Goal: Task Accomplishment & Management: Manage account settings

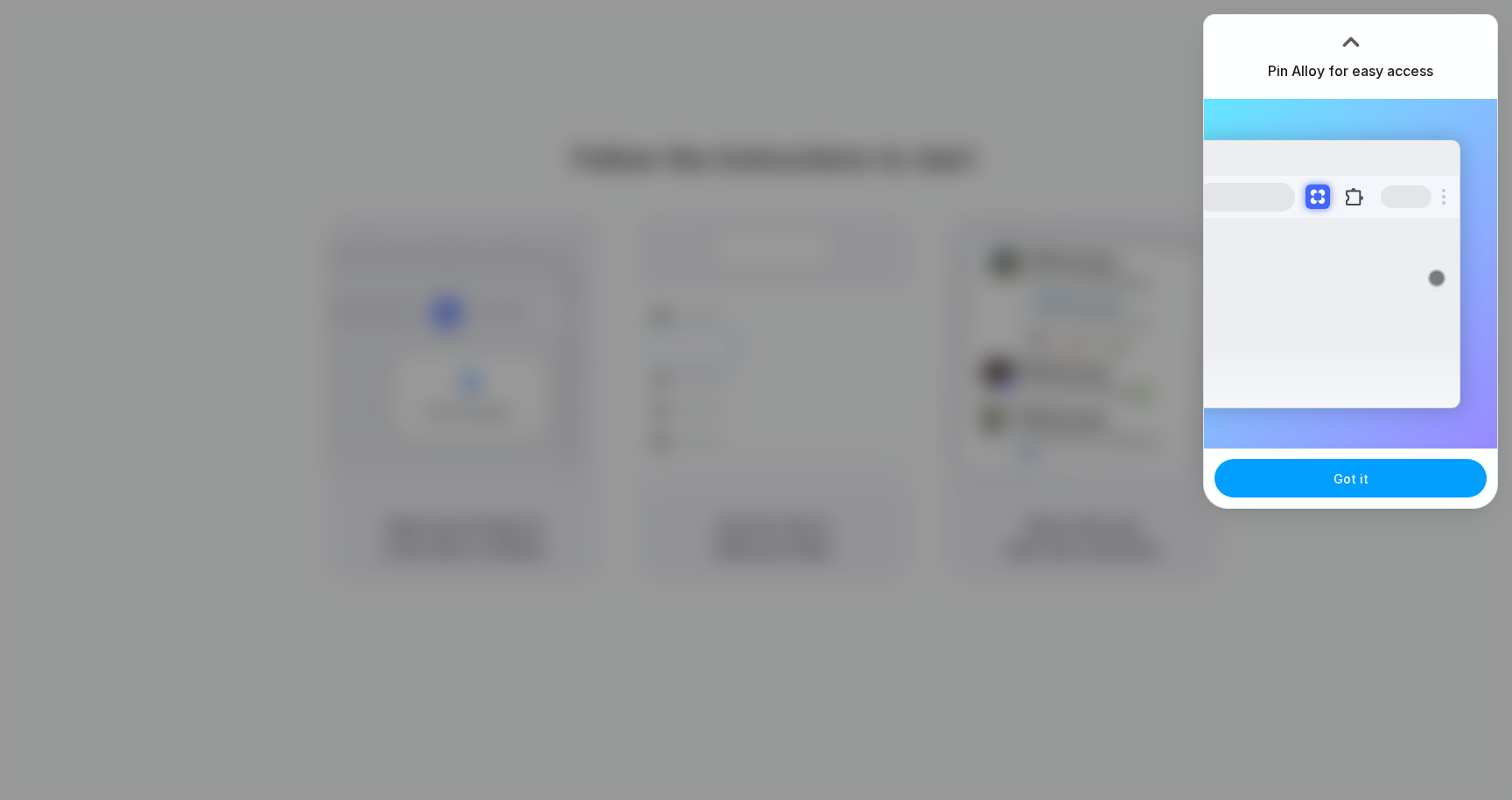
click at [1365, 473] on button "Got it" at bounding box center [1350, 478] width 272 height 39
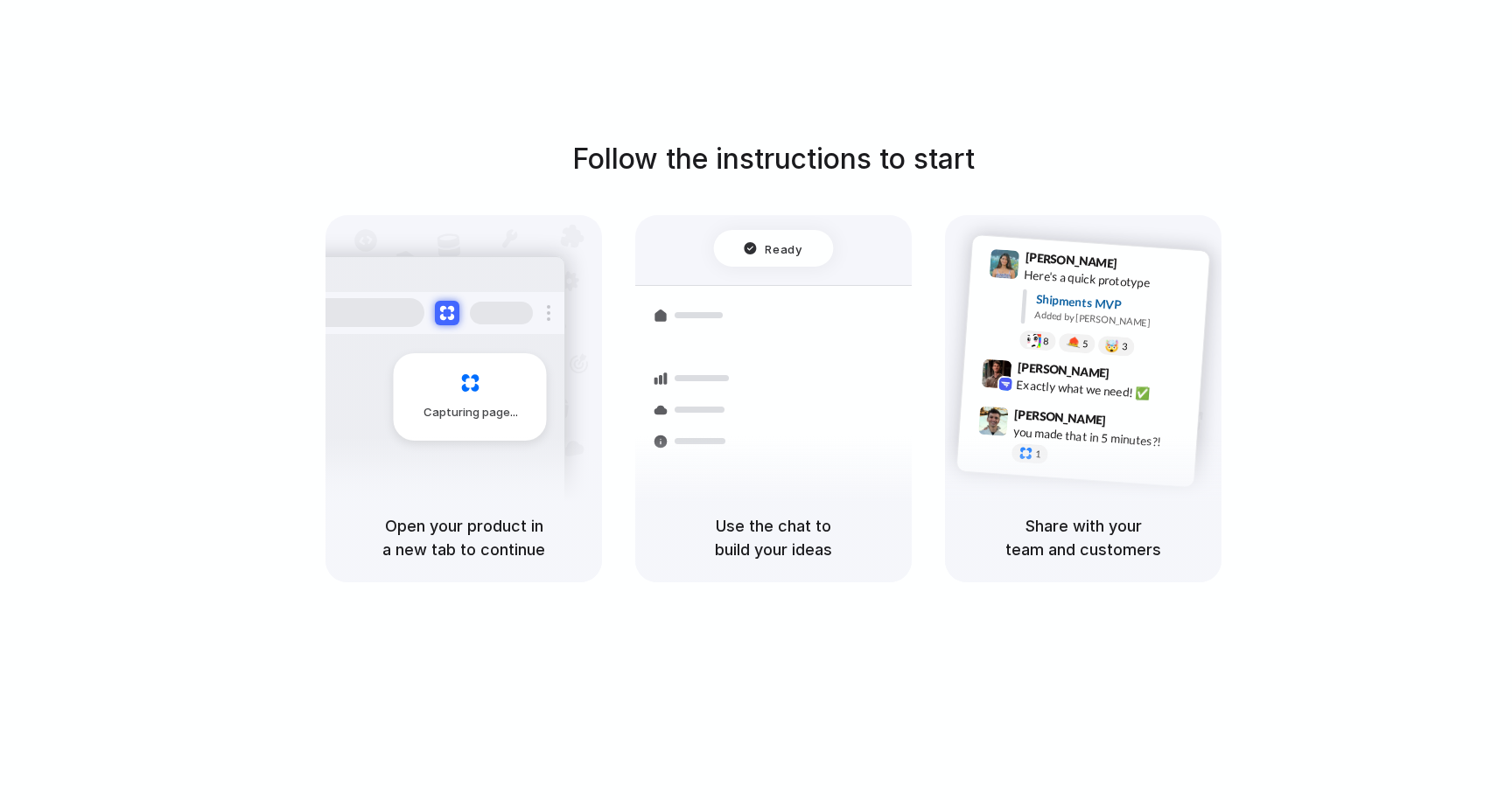
click at [1352, 110] on div "Follow the instructions to start Capturing page Open your product in a new tab …" at bounding box center [773, 417] width 1547 height 835
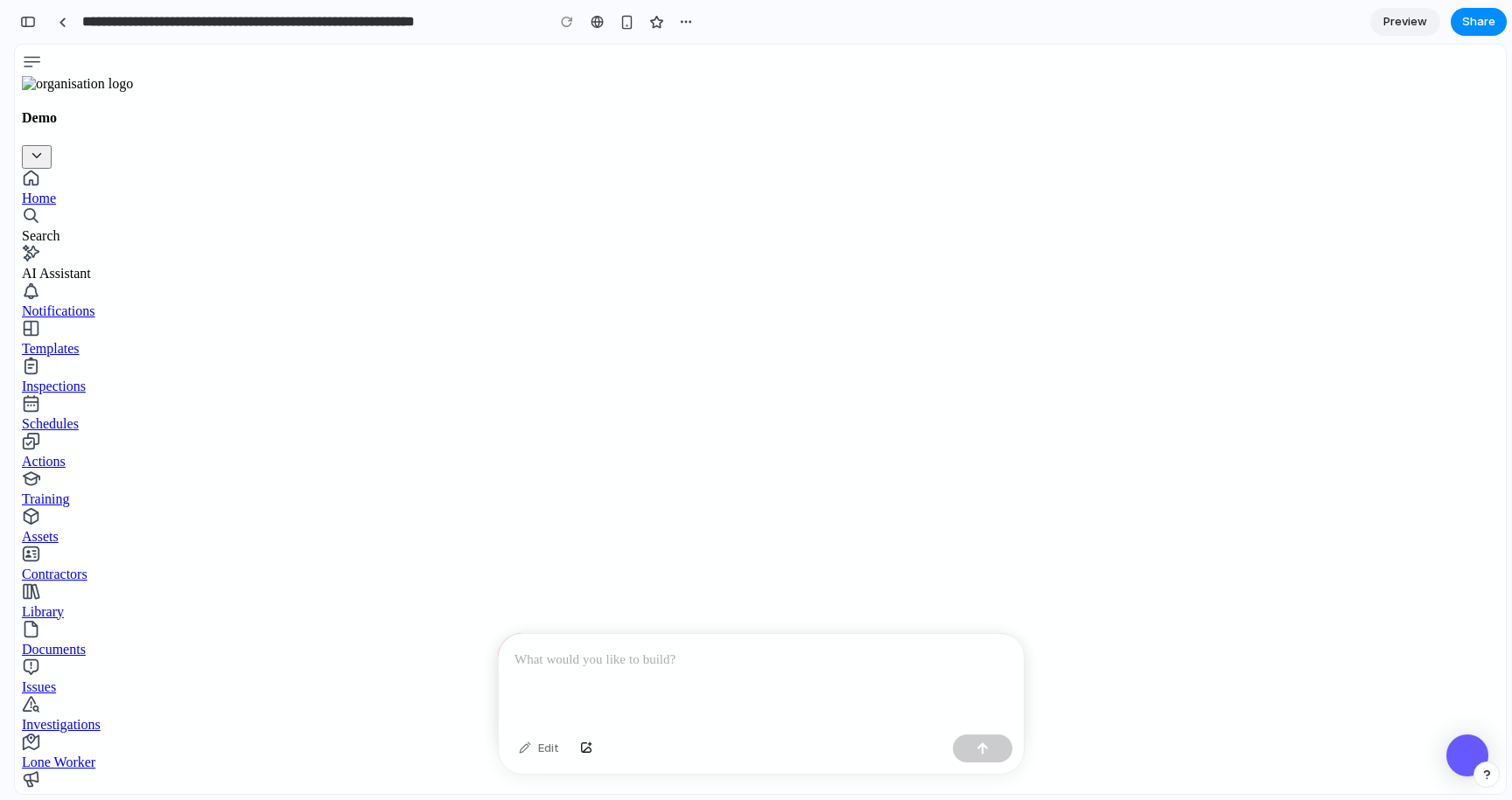
drag, startPoint x: 475, startPoint y: 382, endPoint x: 654, endPoint y: 389, distance: 179.1
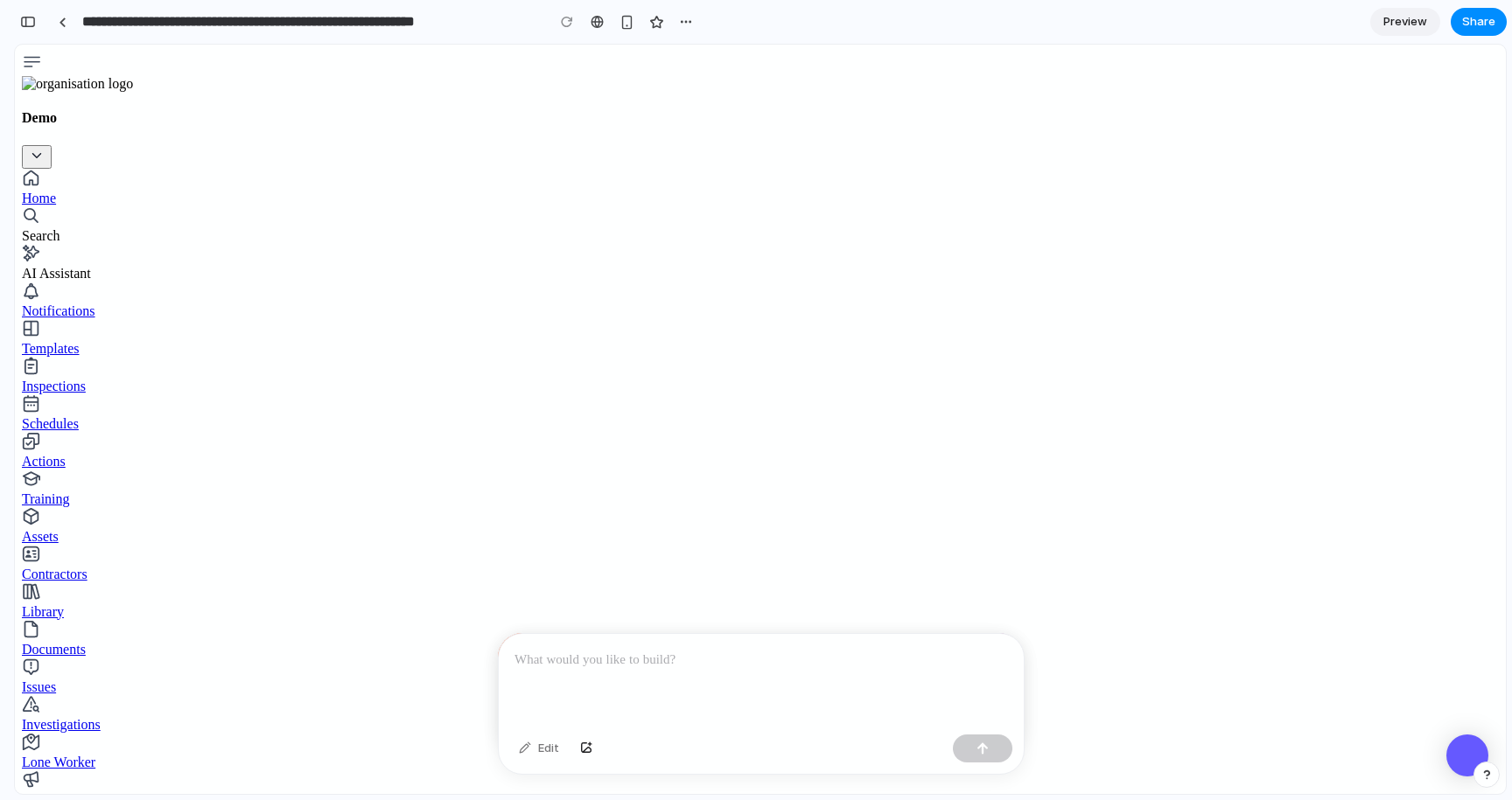
click at [588, 655] on p at bounding box center [761, 660] width 493 height 21
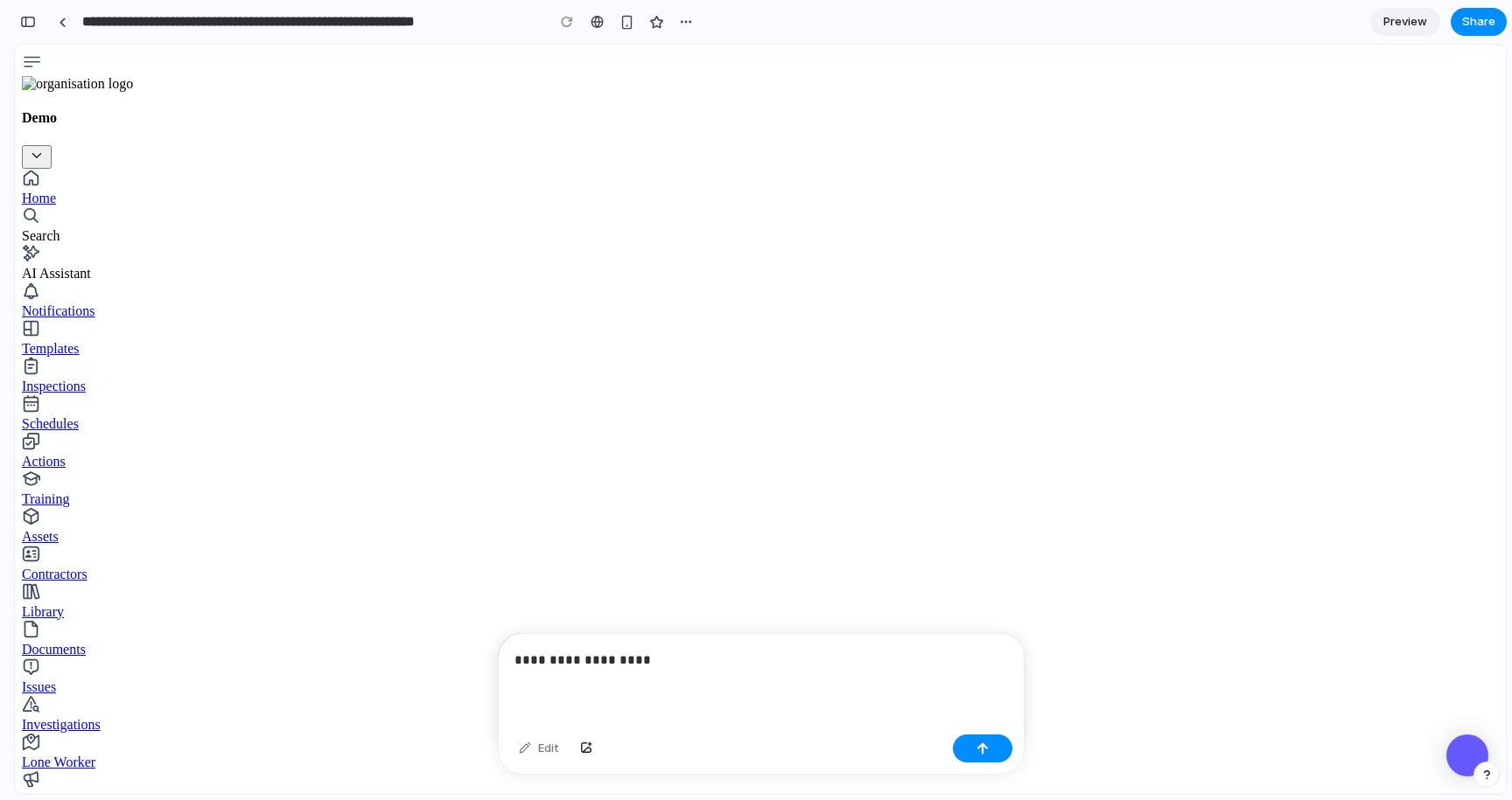
click at [678, 22] on button "button" at bounding box center [686, 22] width 26 height 26
click at [721, 90] on span "Delete" at bounding box center [720, 88] width 37 height 18
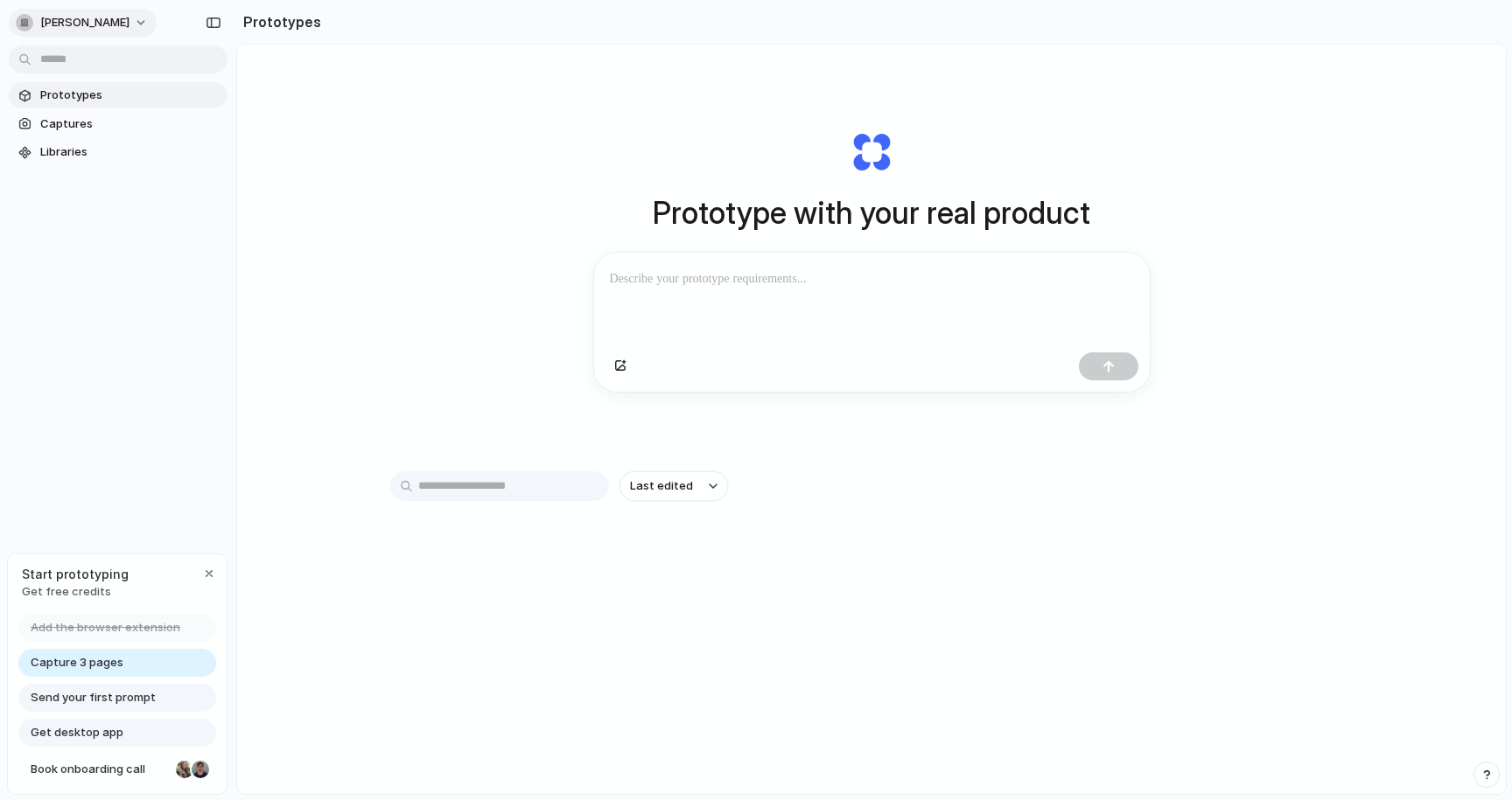
click at [80, 21] on button "[PERSON_NAME]" at bounding box center [82, 23] width 147 height 28
click at [70, 143] on span "Sign out" at bounding box center [63, 145] width 46 height 18
